Goal: Find specific page/section: Find specific page/section

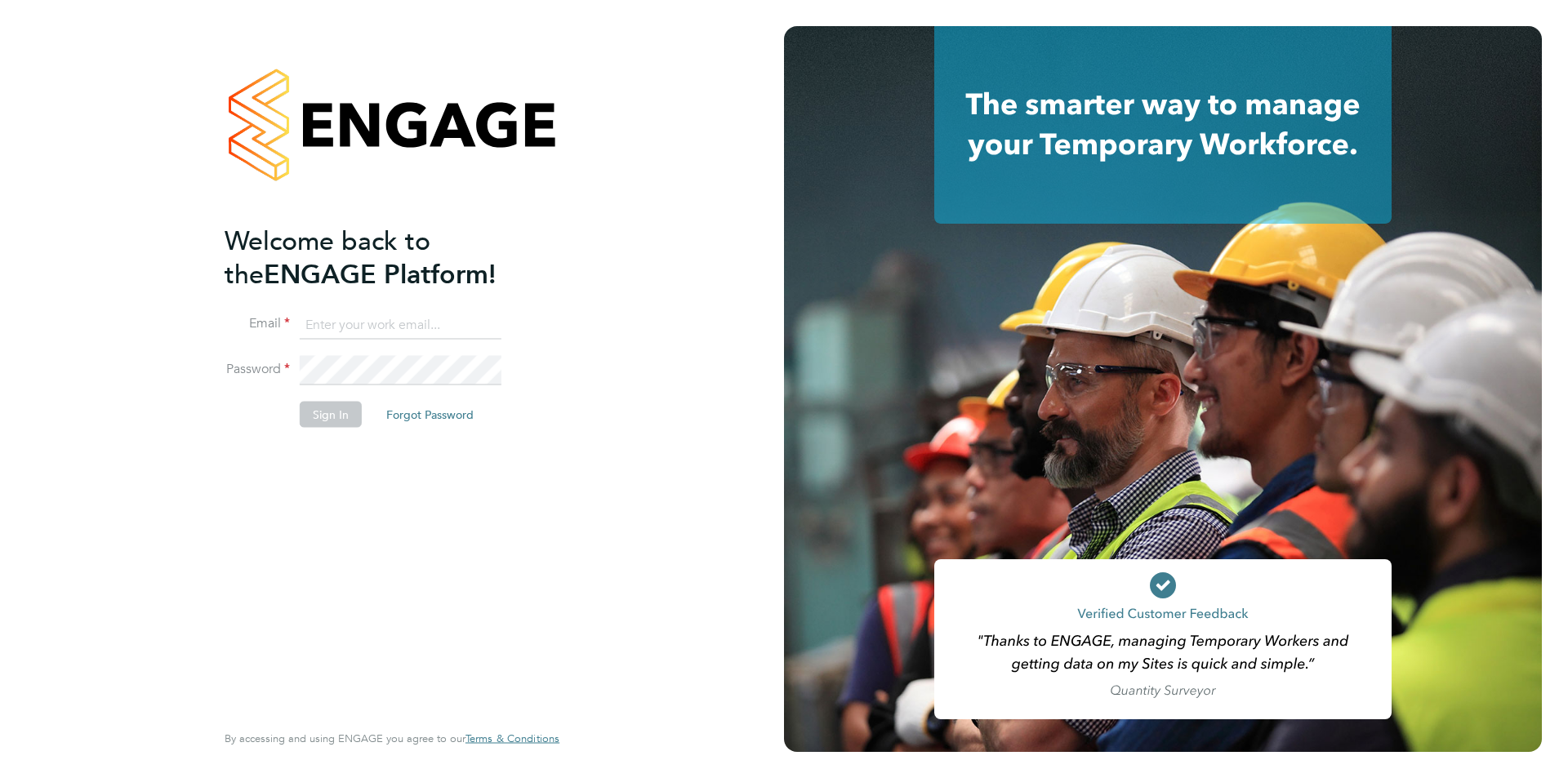
type input "[EMAIL_ADDRESS][DOMAIN_NAME]"
click at [330, 416] on button "Sign In" at bounding box center [330, 413] width 62 height 26
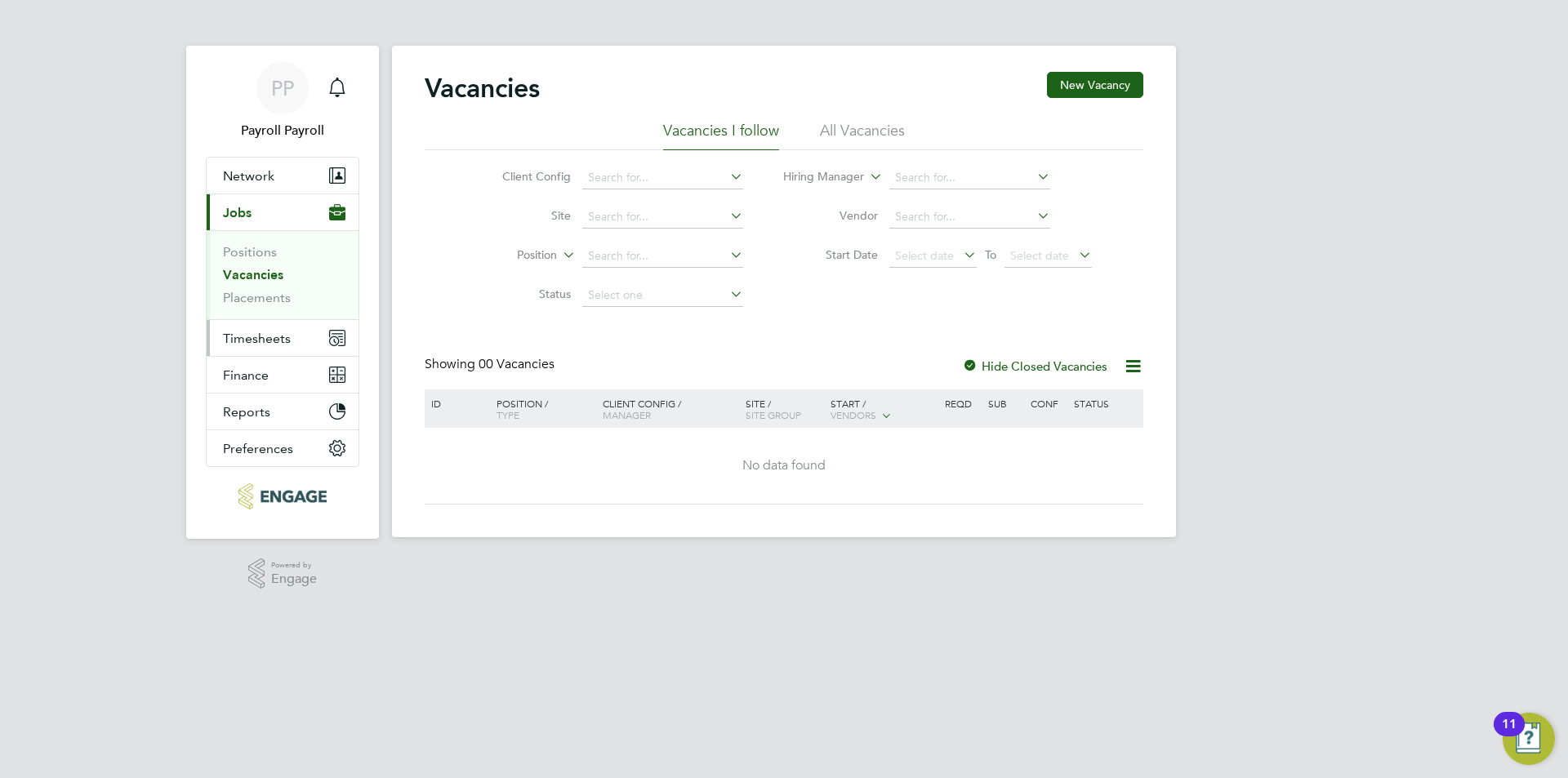
click at [268, 338] on span "Timesheets" at bounding box center [256, 338] width 67 height 15
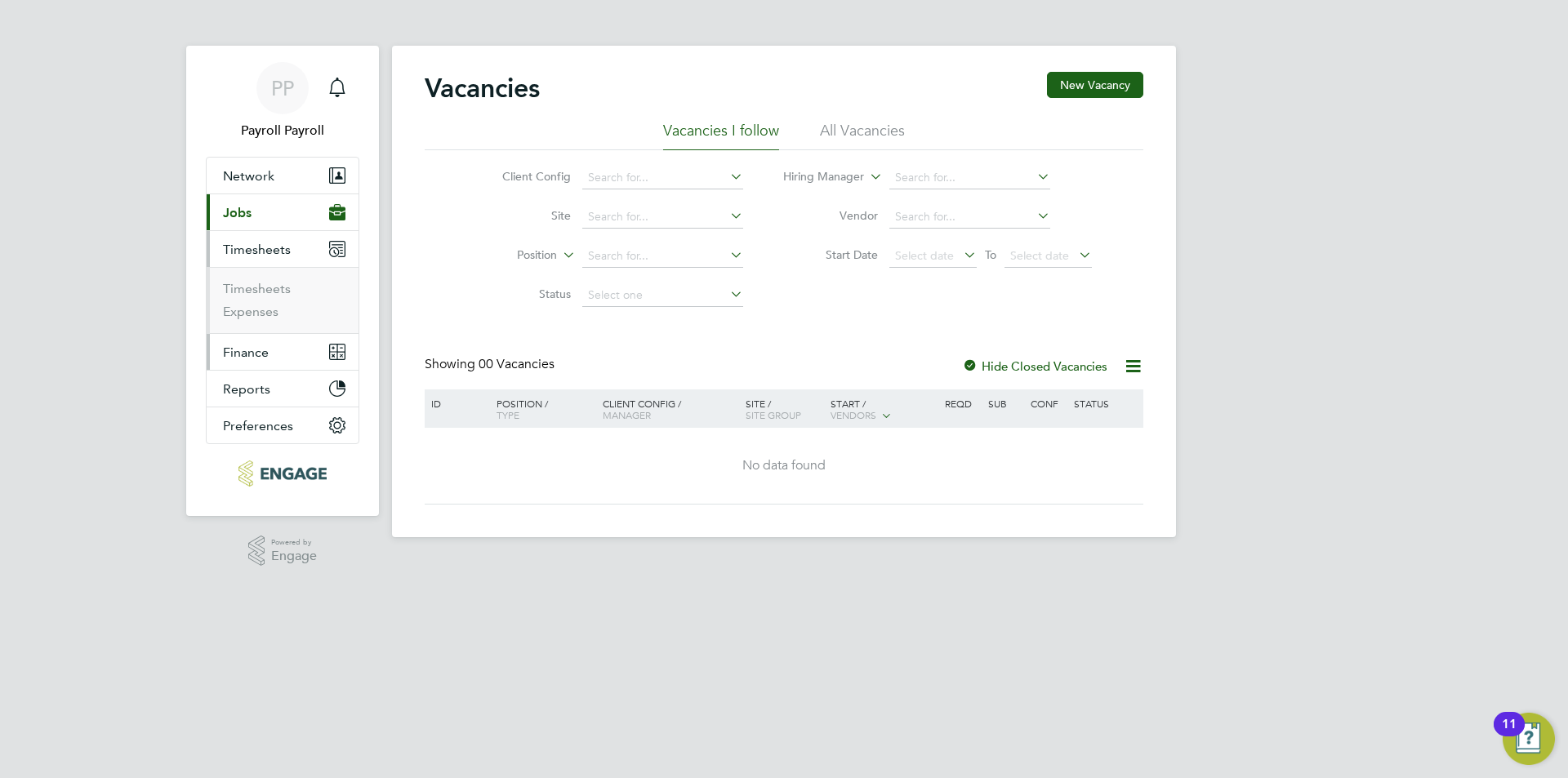
click at [271, 346] on button "Finance" at bounding box center [283, 351] width 152 height 36
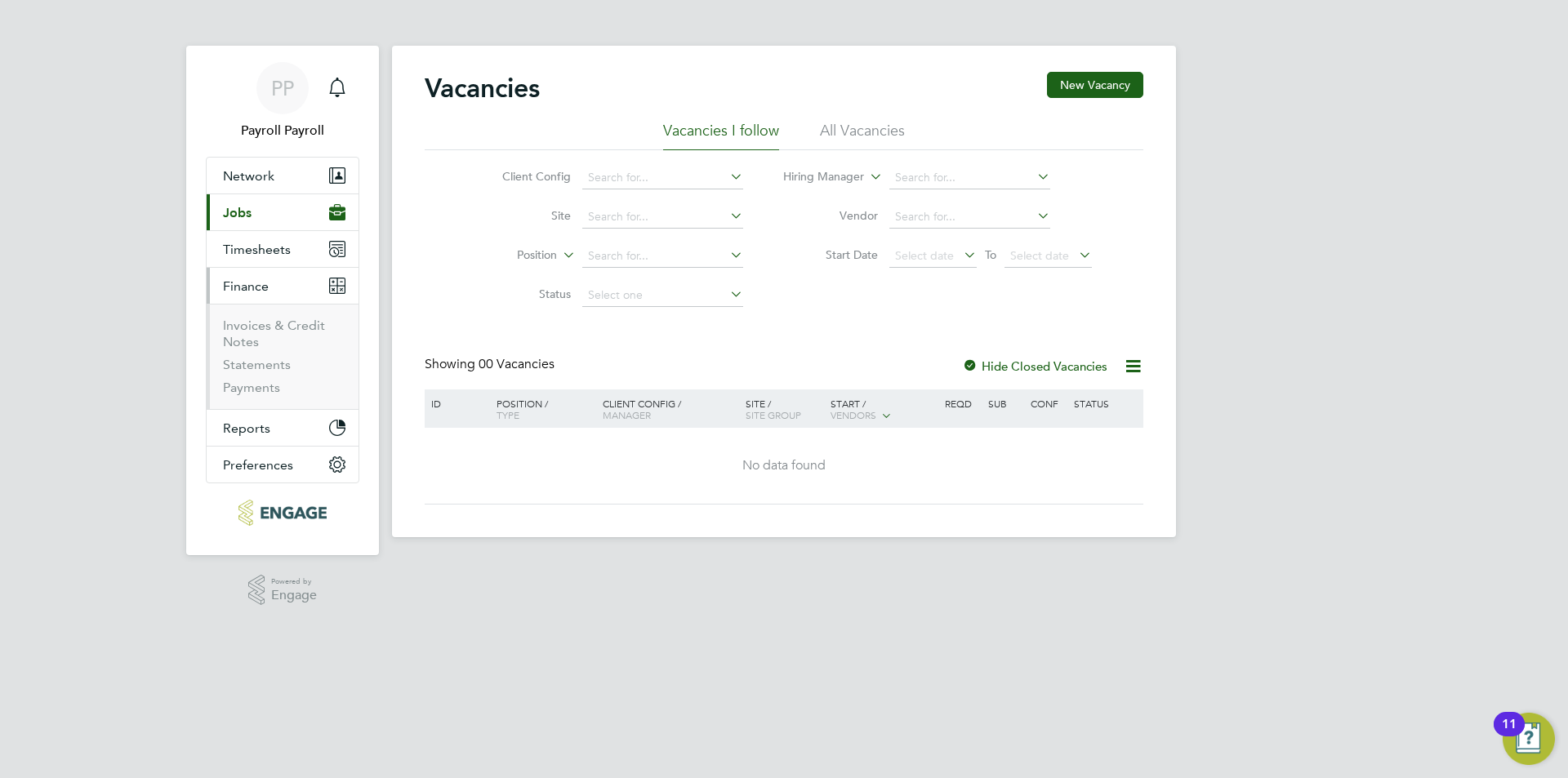
click at [283, 316] on ul "Invoices & Credit Notes Statements Payments" at bounding box center [283, 355] width 152 height 105
click at [280, 329] on link "Invoices & Credit Notes" at bounding box center [274, 333] width 102 height 32
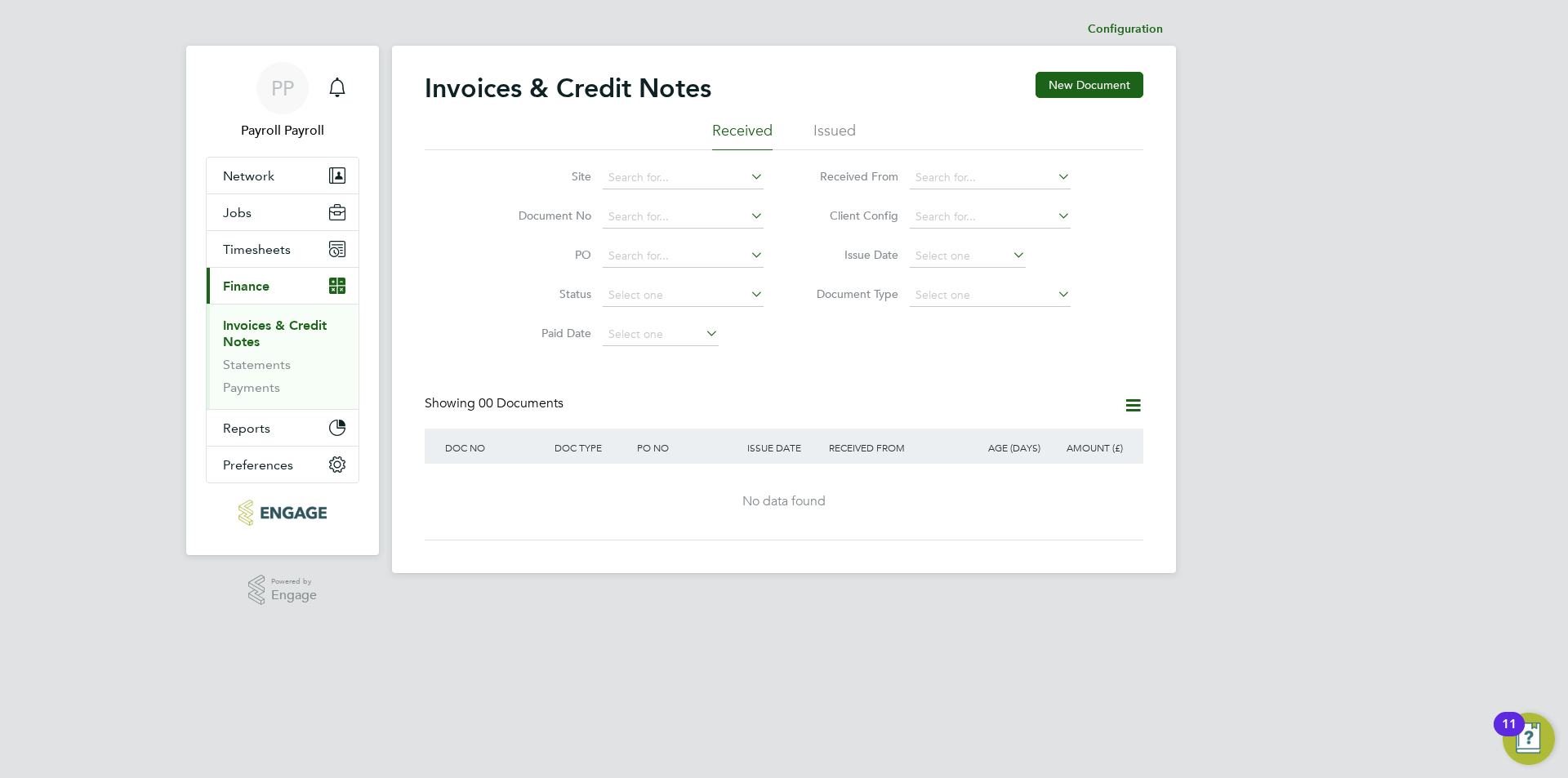
click at [846, 131] on li "Issued" at bounding box center [834, 135] width 42 height 30
